Goal: Task Accomplishment & Management: Use online tool/utility

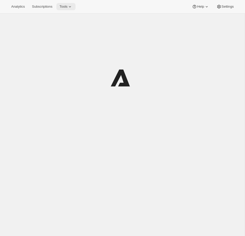
click at [67, 8] on span "Tools" at bounding box center [64, 7] width 8 height 4
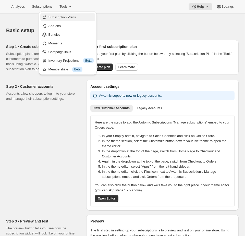
click at [66, 20] on button "Subscription Plans" at bounding box center [67, 17] width 55 height 8
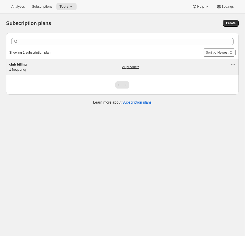
click at [90, 65] on div "club billing 1 frequency 21 products" at bounding box center [119, 67] width 221 height 10
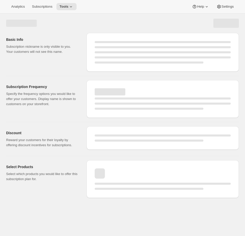
select select "WEEK"
select select "MONTH"
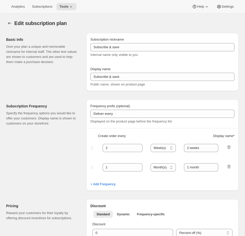
type input "club billing"
type input "Join the Club"
type input "3"
select select "MONTH"
type input "3 month"
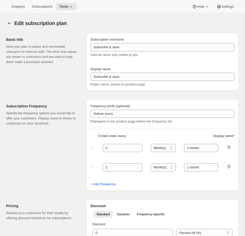
checkbox input "true"
select select "YEARDAY"
select select "2"
select select "5"
select select "8"
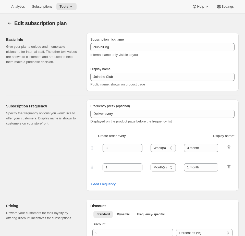
select select "11"
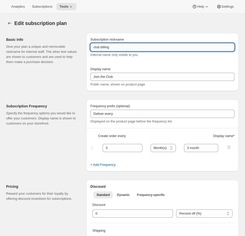
click at [135, 45] on input "club billing" at bounding box center [162, 47] width 144 height 8
type input "club billing [don't change display name]"
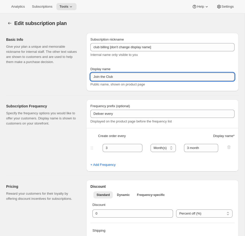
click at [118, 79] on input "Join the Club" at bounding box center [162, 77] width 144 height 8
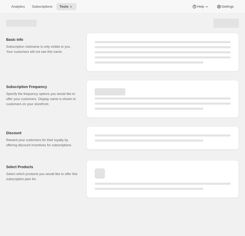
select select "MONTH"
select select "YEARDAY"
select select "2"
select select "5"
select select "8"
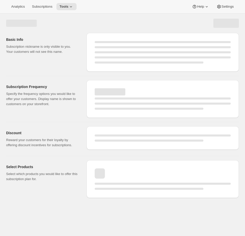
select select "11"
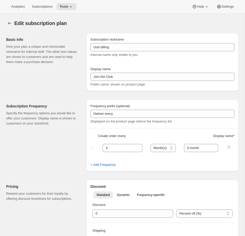
type input "club billing [don't change display name]"
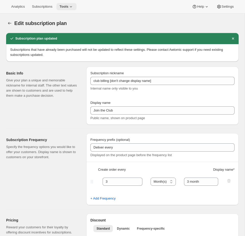
click at [74, 8] on icon at bounding box center [70, 6] width 5 height 5
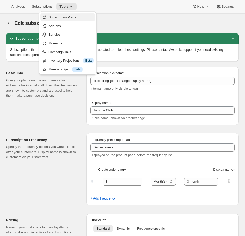
click at [60, 18] on span "Subscription Plans" at bounding box center [63, 17] width 28 height 4
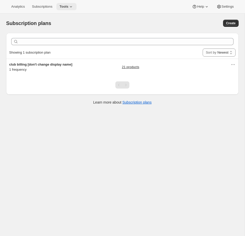
click at [73, 5] on icon at bounding box center [70, 6] width 5 height 5
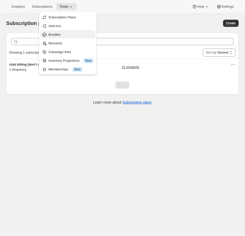
click at [61, 33] on span "Bundles" at bounding box center [71, 34] width 45 height 5
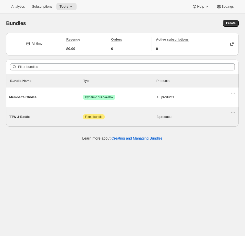
click at [121, 114] on div "TTW 3-Bottle Attention Fixed bundle 3 products" at bounding box center [119, 116] width 221 height 13
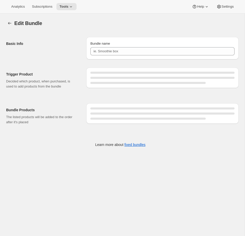
type input "TTW 3-Bottle"
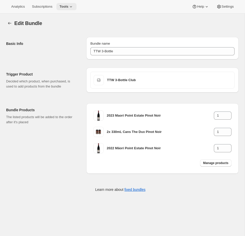
click at [63, 7] on span "Tools" at bounding box center [64, 7] width 9 height 4
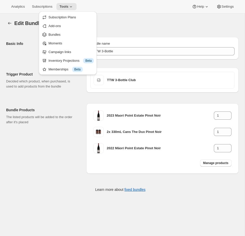
click at [135, 64] on div "Trigger Product Decided which product, when purchased, is used to add products …" at bounding box center [122, 79] width 233 height 30
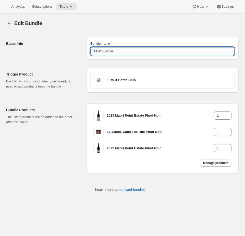
click at [130, 55] on input "TTW 3-Bottle" at bounding box center [162, 51] width 144 height 8
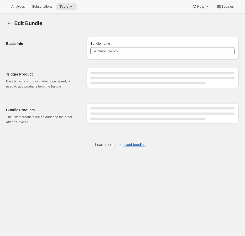
type input "TTW 3-Bottle"
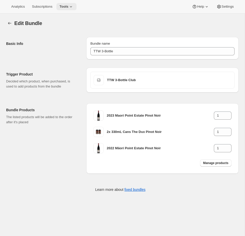
click at [68, 6] on span "Tools" at bounding box center [64, 7] width 9 height 4
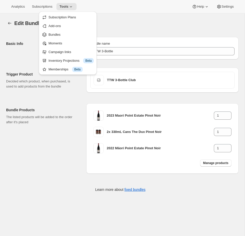
click at [131, 28] on div "Edit Bundle. This page is ready Edit Bundle" at bounding box center [122, 23] width 233 height 19
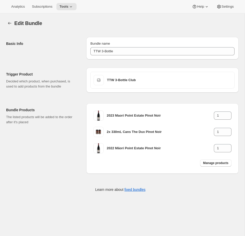
click at [224, 10] on div "Analytics Subscriptions Tools Help Settings" at bounding box center [122, 7] width 245 height 14
click at [230, 5] on span "Settings" at bounding box center [228, 7] width 12 height 4
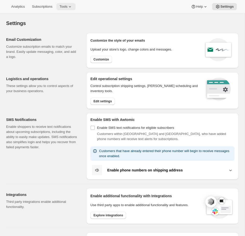
click at [63, 7] on span "Tools" at bounding box center [64, 7] width 8 height 4
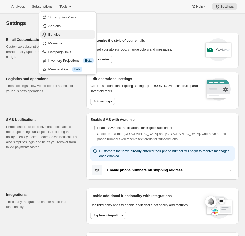
click at [63, 35] on span "Bundles" at bounding box center [71, 34] width 45 height 5
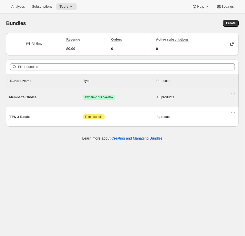
click at [129, 98] on span "Success Dynamic build-a-Box" at bounding box center [120, 97] width 74 height 5
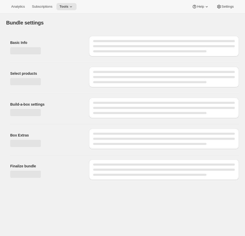
type input "Member's Choice"
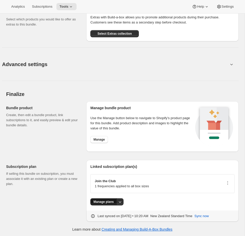
scroll to position [708, 0]
click at [104, 140] on span "Manage" at bounding box center [99, 139] width 11 height 4
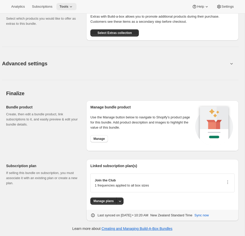
click at [66, 4] on button "Tools" at bounding box center [66, 6] width 20 height 7
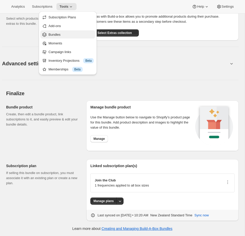
click at [65, 36] on span "Bundles" at bounding box center [71, 34] width 45 height 5
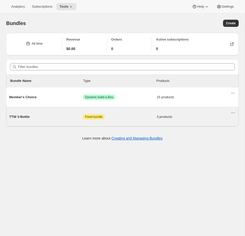
click at [123, 116] on span "Attention Fixed bundle" at bounding box center [120, 116] width 74 height 5
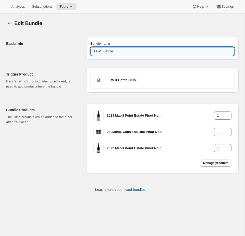
click at [156, 51] on input "TTW 3-Bottle" at bounding box center [162, 51] width 144 height 8
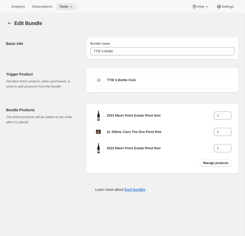
click at [65, 6] on span "Tools" at bounding box center [64, 7] width 9 height 4
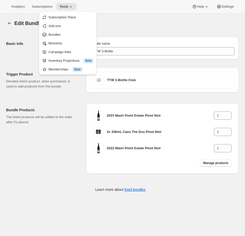
click at [153, 25] on div "Edit Bundle" at bounding box center [126, 23] width 225 height 7
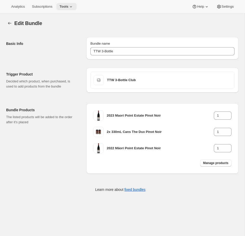
click at [76, 7] on button "Tools" at bounding box center [66, 6] width 20 height 7
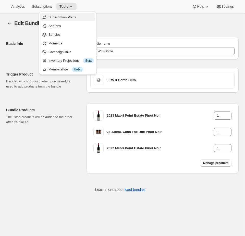
click at [58, 17] on span "Subscription Plans" at bounding box center [63, 17] width 28 height 4
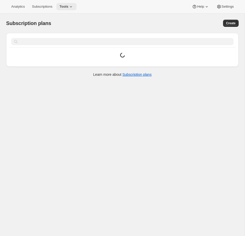
click at [63, 6] on span "Tools" at bounding box center [64, 7] width 9 height 4
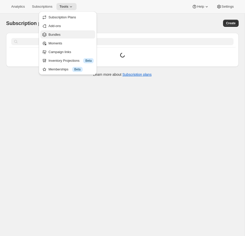
click at [61, 34] on span "Bundles" at bounding box center [71, 34] width 45 height 5
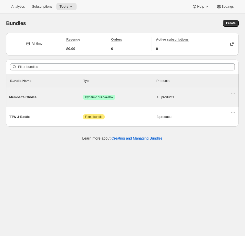
click at [173, 98] on span "15 products" at bounding box center [194, 97] width 74 height 5
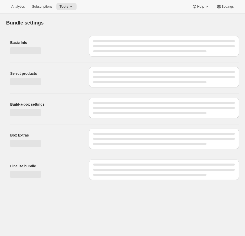
type input "Member's Choice"
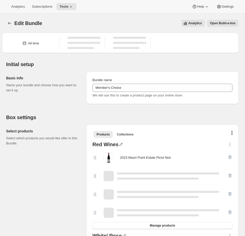
click at [231, 24] on span "Open Build-a-box" at bounding box center [223, 23] width 26 height 4
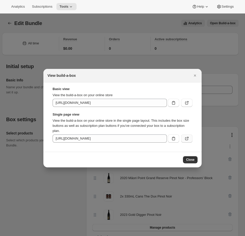
click at [189, 139] on icon ":r8n:" at bounding box center [186, 138] width 5 height 5
